Goal: Task Accomplishment & Management: Manage account settings

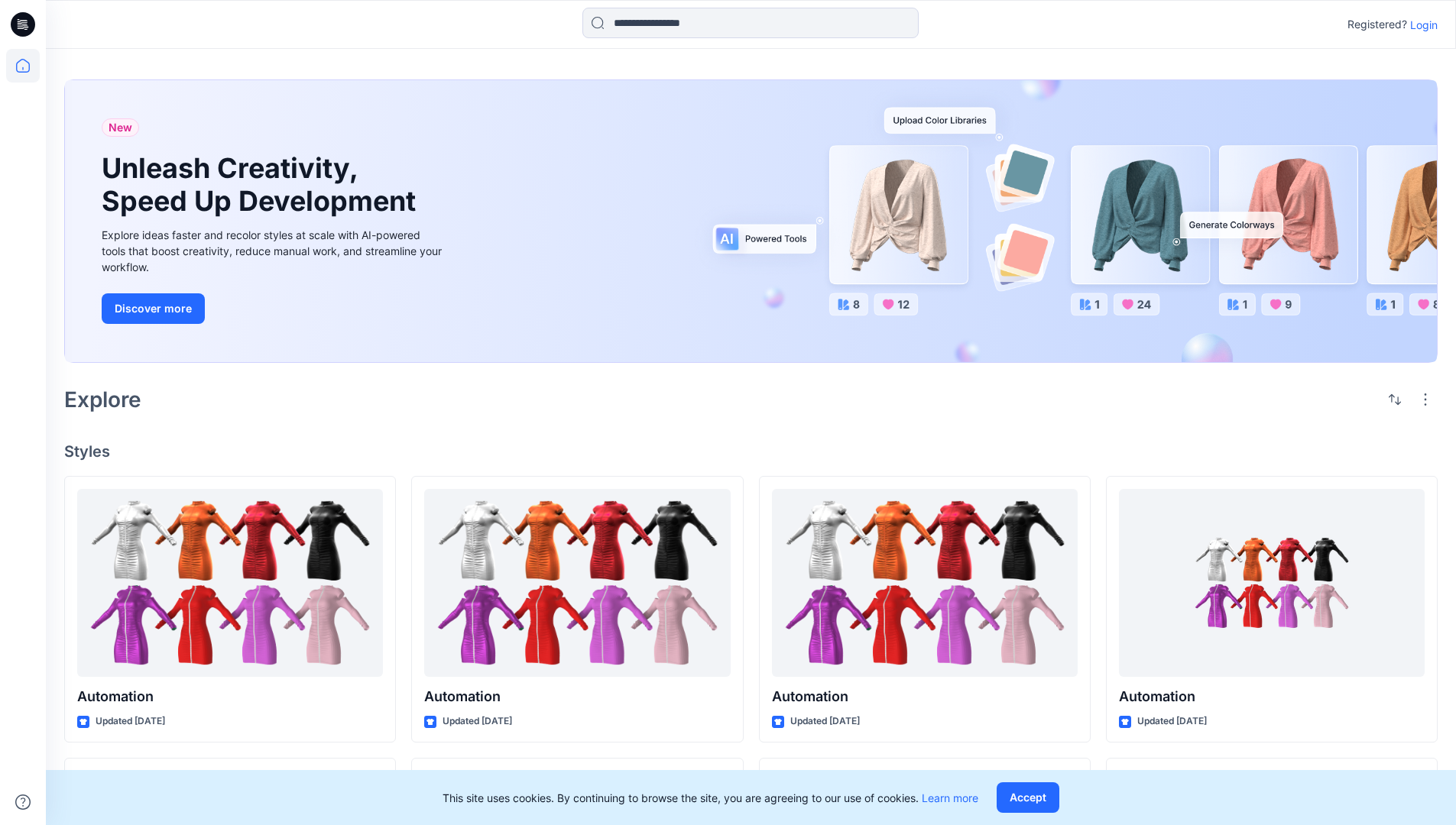
click at [1420, 25] on p "Login" at bounding box center [1423, 25] width 28 height 16
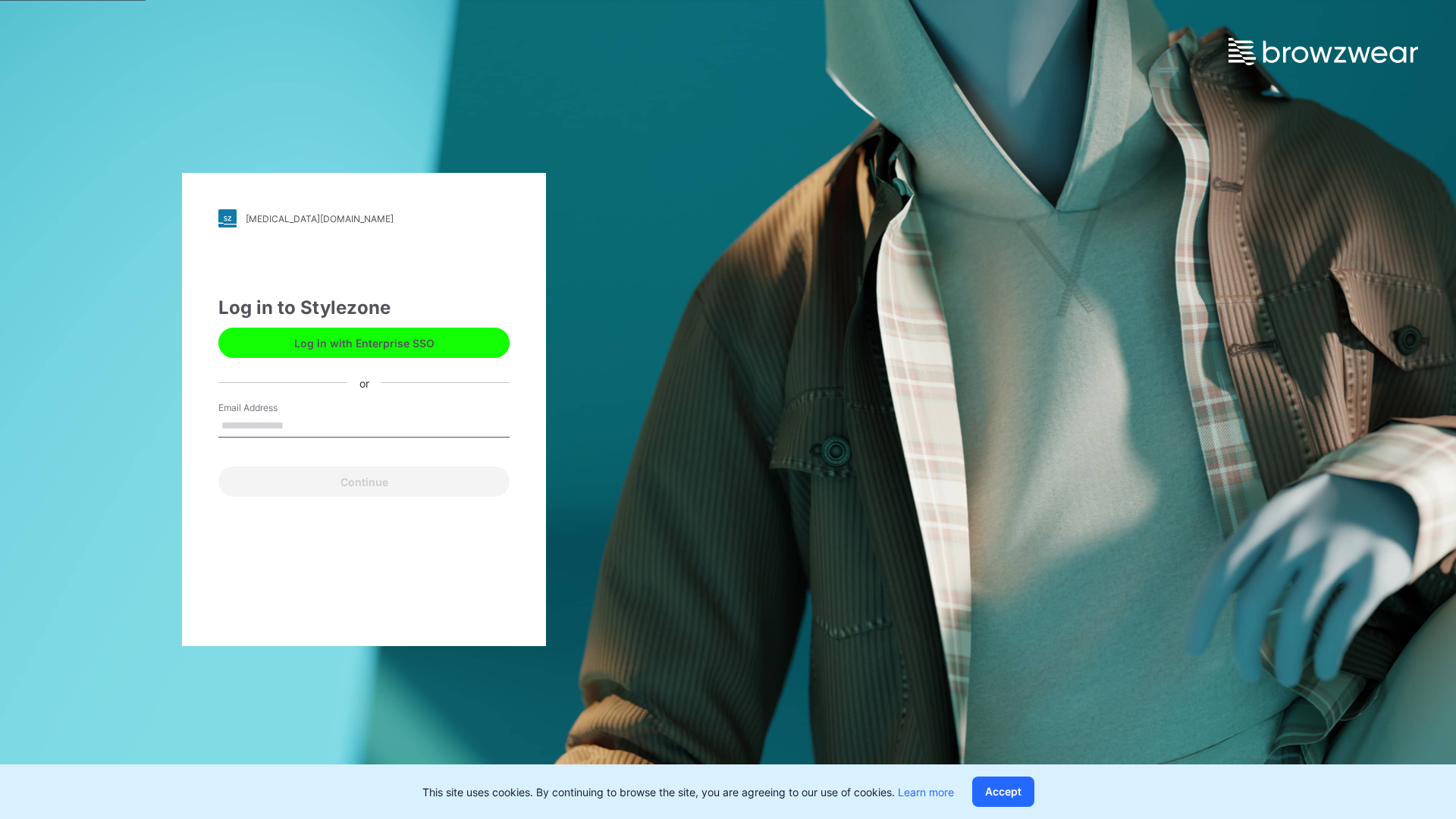
click at [300, 425] on input "Email Address" at bounding box center [364, 426] width 291 height 23
type input "**********"
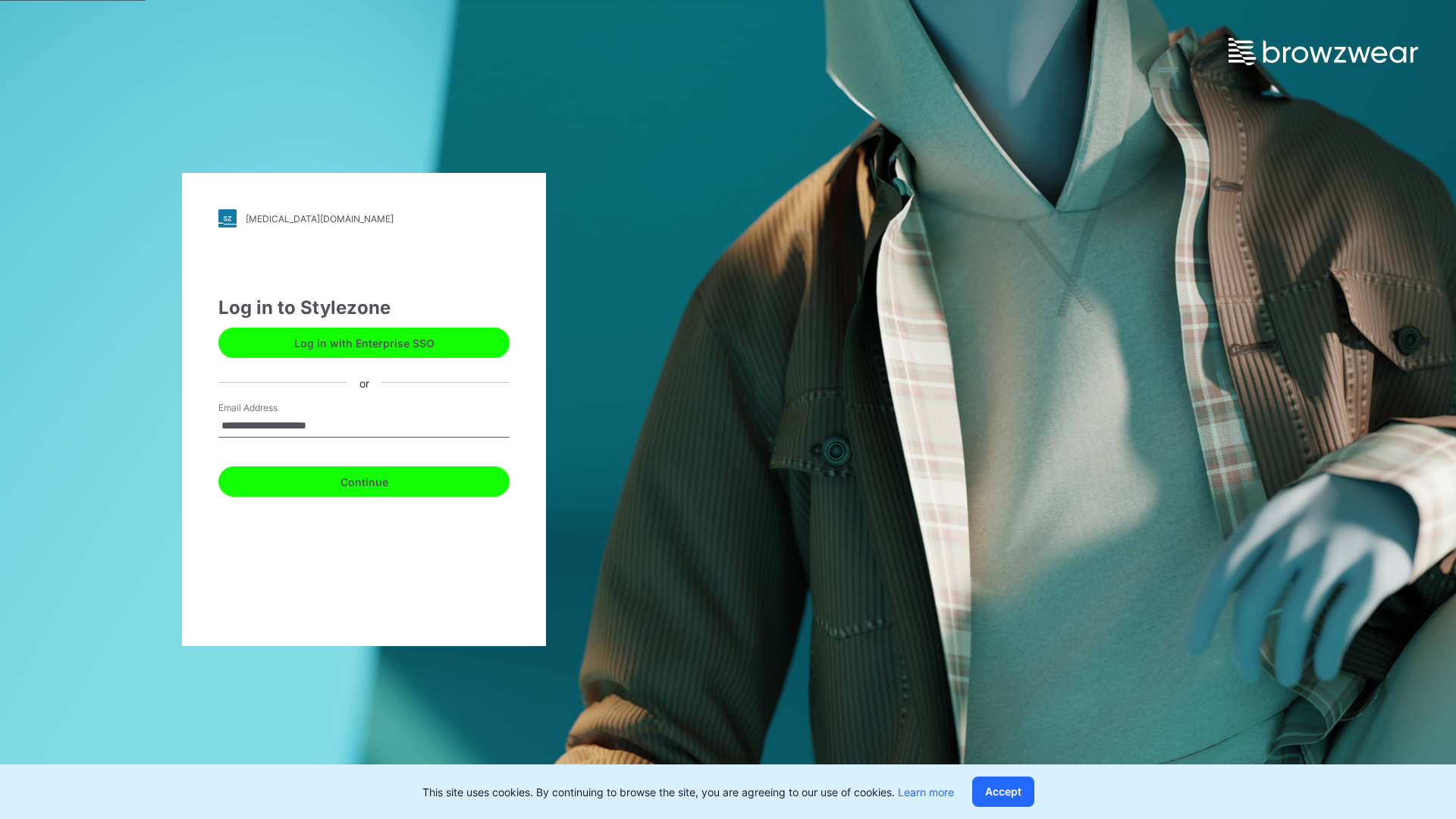
click at [381, 479] on button "Continue" at bounding box center [364, 481] width 291 height 30
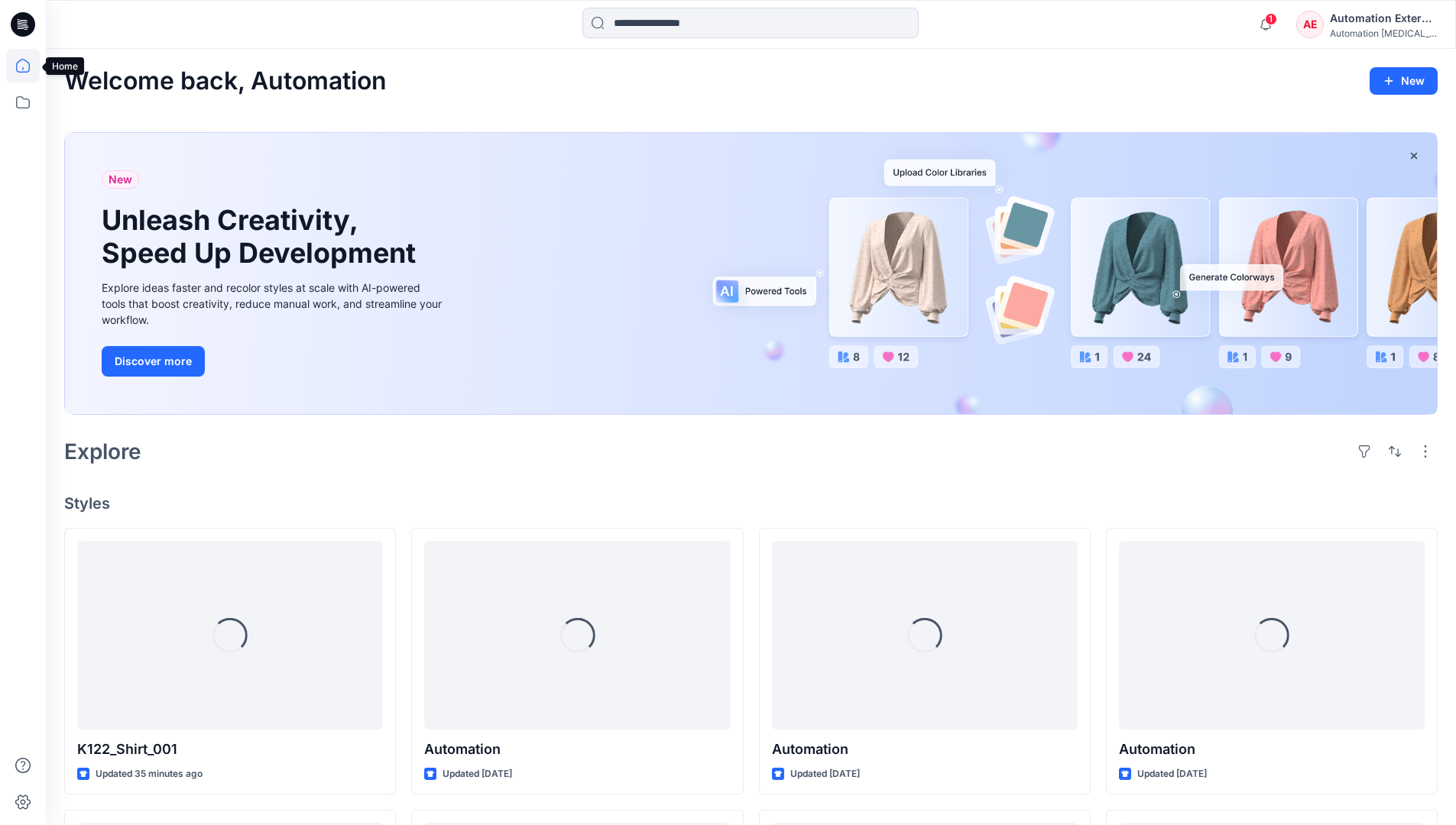
click at [29, 66] on icon at bounding box center [22, 65] width 14 height 14
click at [1329, 29] on div "AE Automation External Automation [MEDICAL_DATA]..." at bounding box center [1366, 25] width 141 height 30
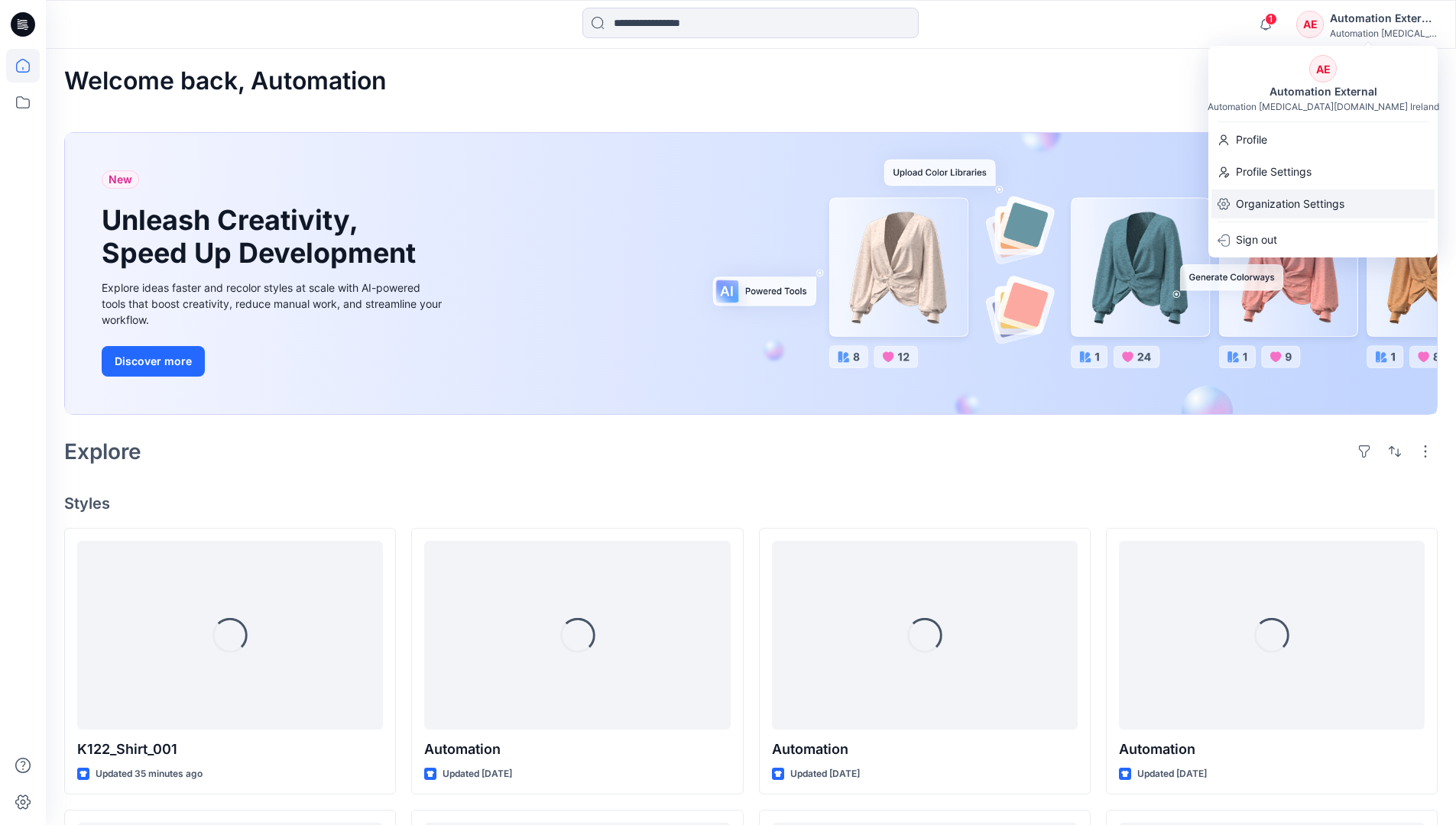
click at [1323, 206] on p "Organization Settings" at bounding box center [1290, 204] width 108 height 29
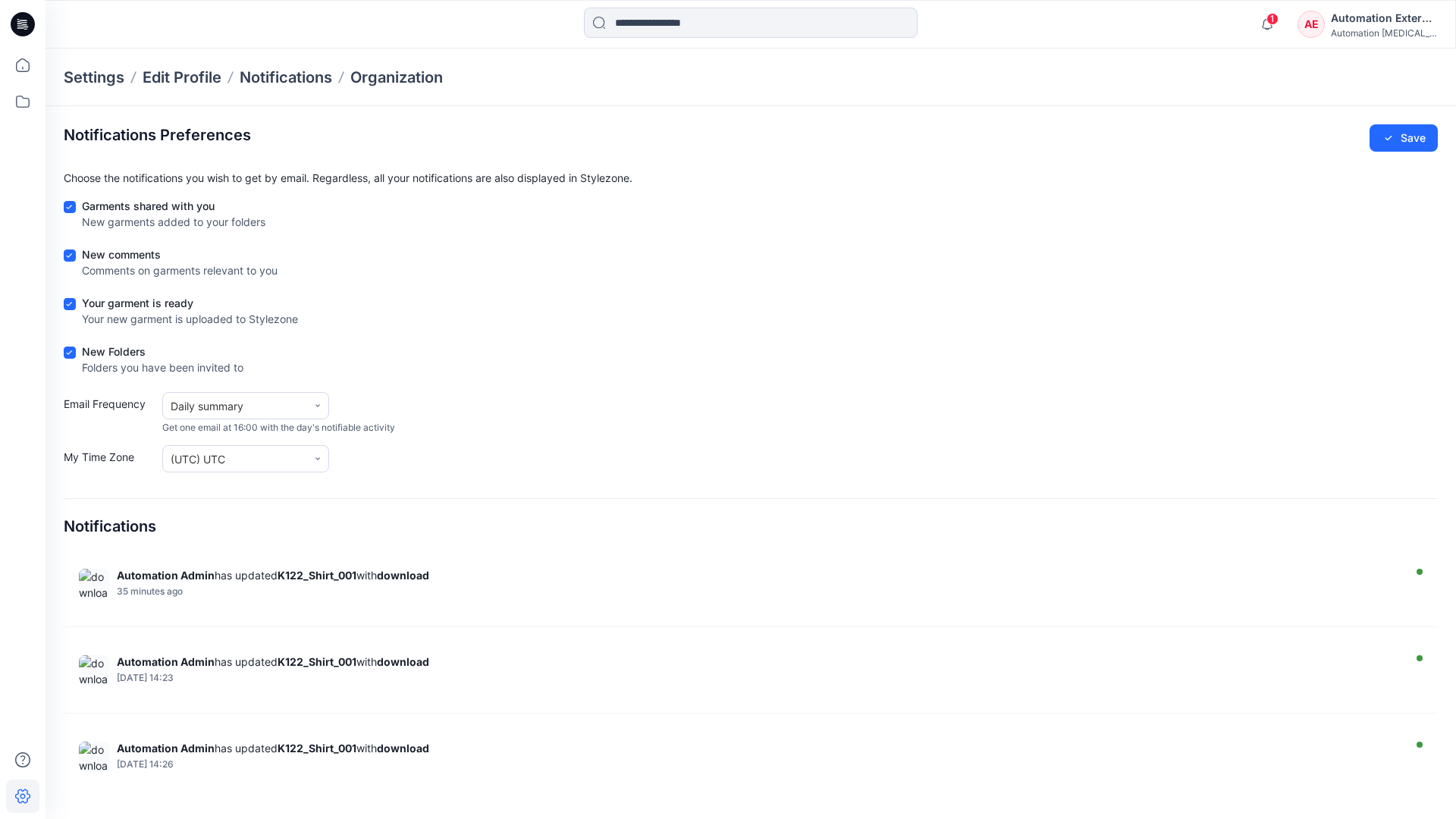
click at [1385, 24] on div "Automation External" at bounding box center [1384, 18] width 106 height 18
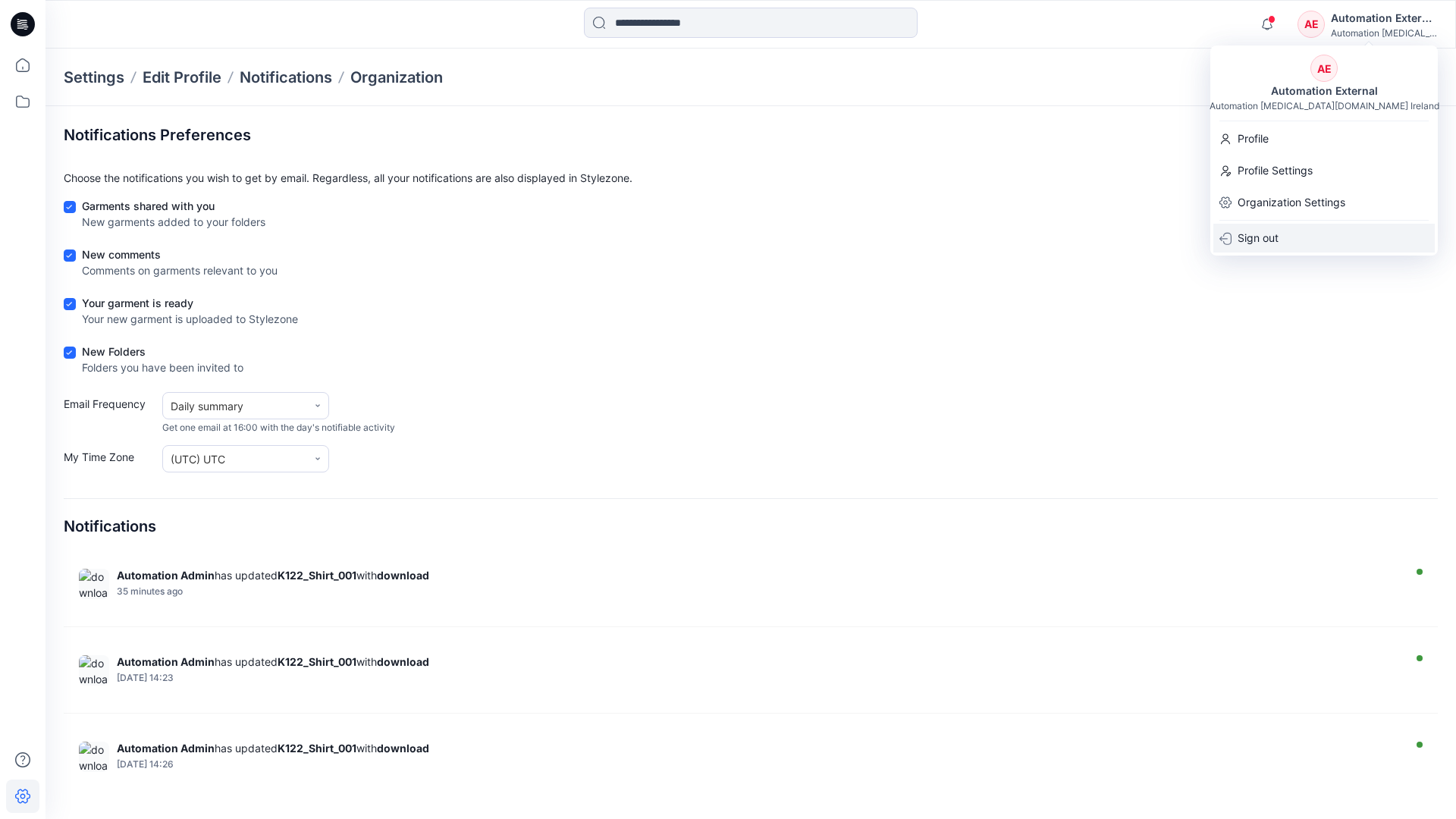
click at [1287, 236] on div "Sign out" at bounding box center [1324, 238] width 221 height 28
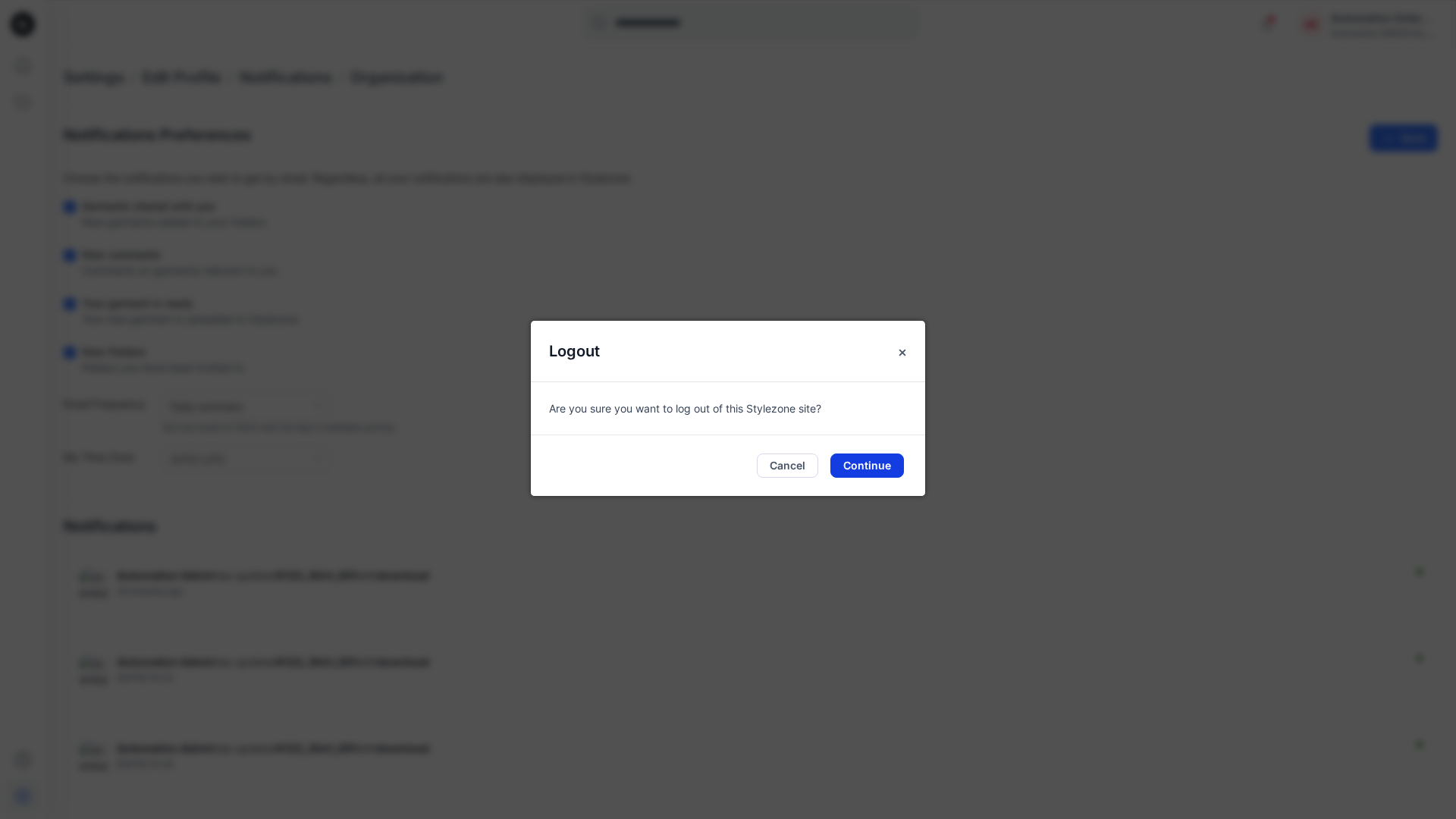
click at [877, 459] on button "Continue" at bounding box center [867, 466] width 74 height 25
